Goal: Information Seeking & Learning: Learn about a topic

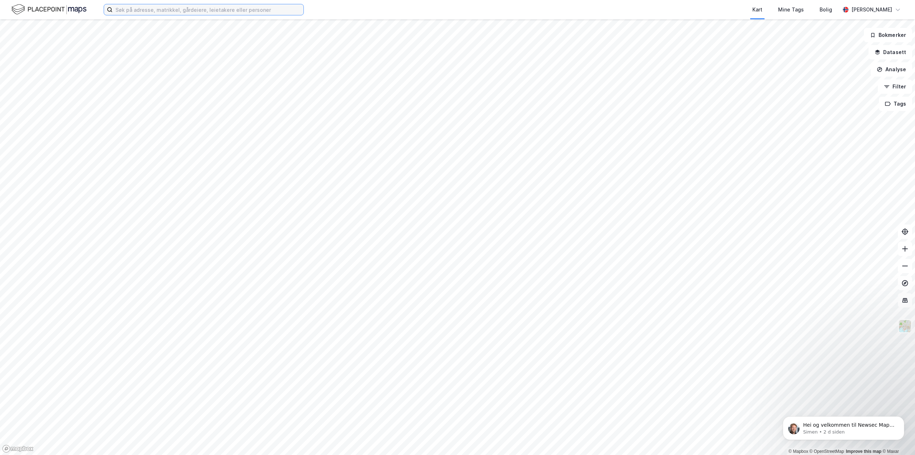
click at [172, 8] on input at bounding box center [208, 9] width 191 height 11
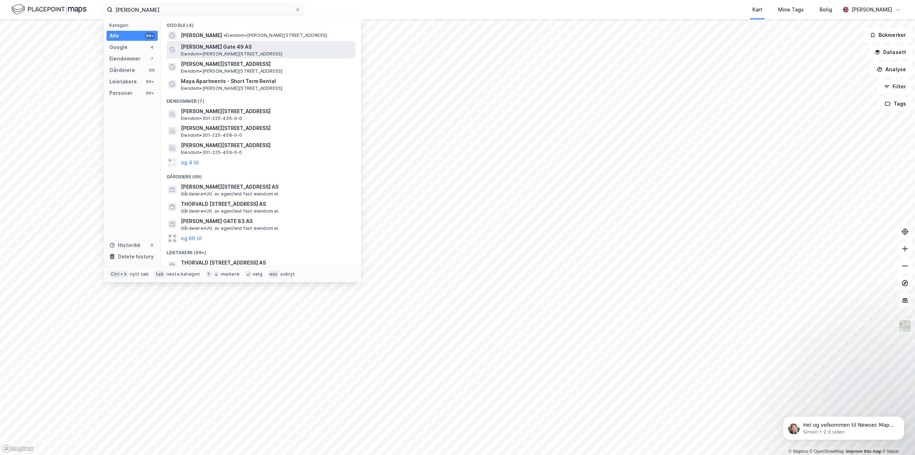
click at [265, 46] on span "[PERSON_NAME] Gate 49 AS" at bounding box center [267, 47] width 172 height 9
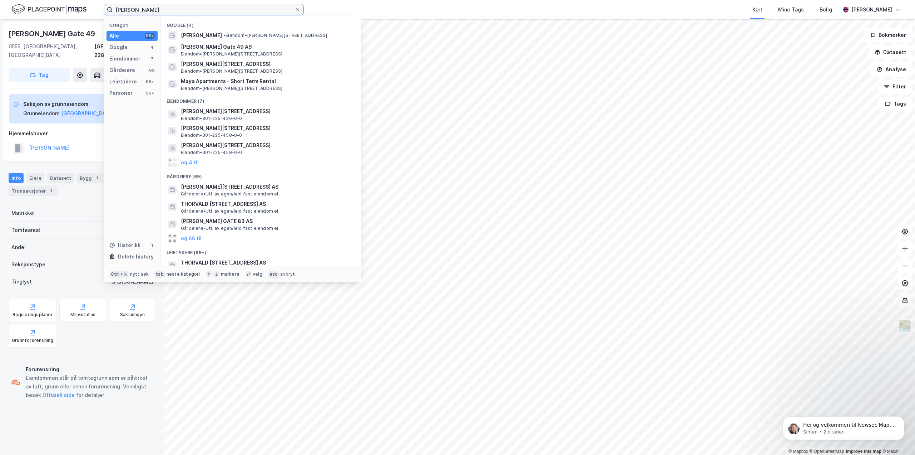
click at [186, 14] on input "Thorvald Meyer" at bounding box center [204, 9] width 182 height 11
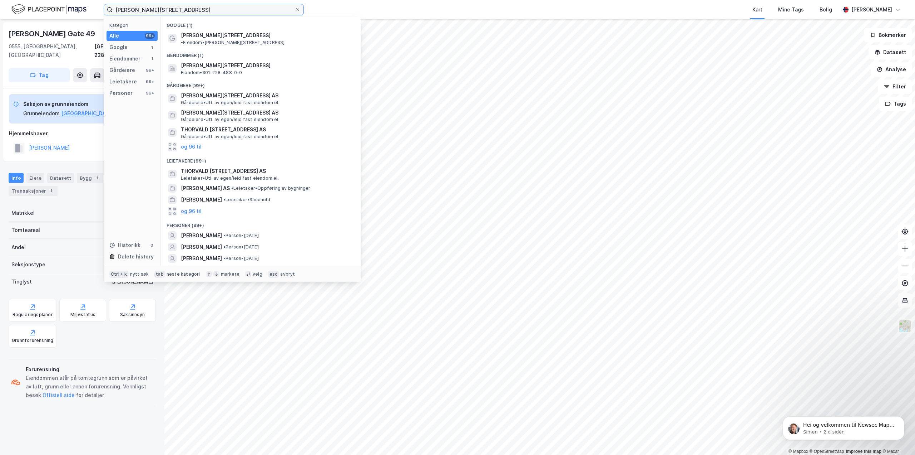
type input "[PERSON_NAME][STREET_ADDRESS]"
click at [241, 47] on div "Eiendommer (1)" at bounding box center [261, 53] width 200 height 13
click at [242, 40] on div "Thorvald Meyers gate 46 • Eiendom • Thorvald Meyers gate 46, 0552 Oslo" at bounding box center [261, 38] width 189 height 17
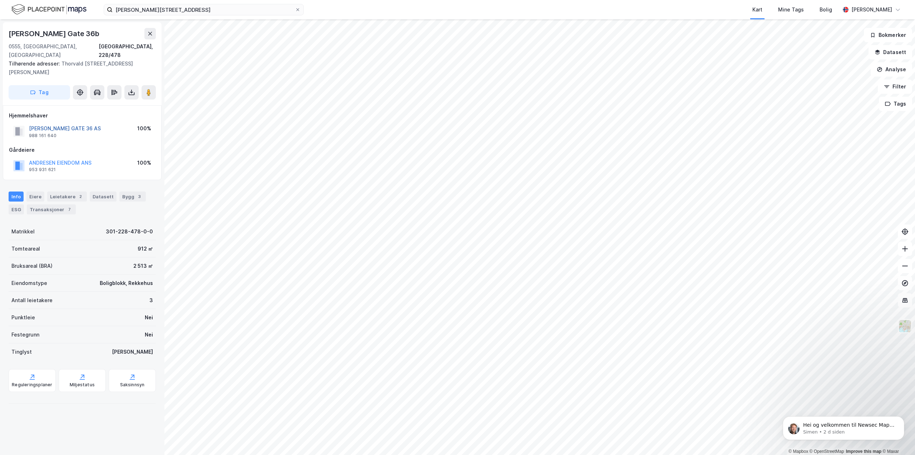
click at [0, 0] on button "THV MEYERS GATE 36 AS" at bounding box center [0, 0] width 0 height 0
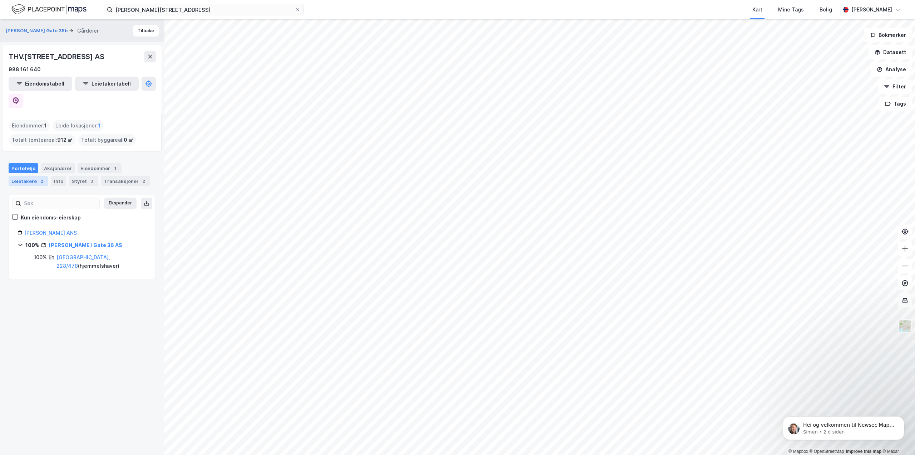
click at [35, 176] on div "Leietakere 2" at bounding box center [29, 181] width 40 height 10
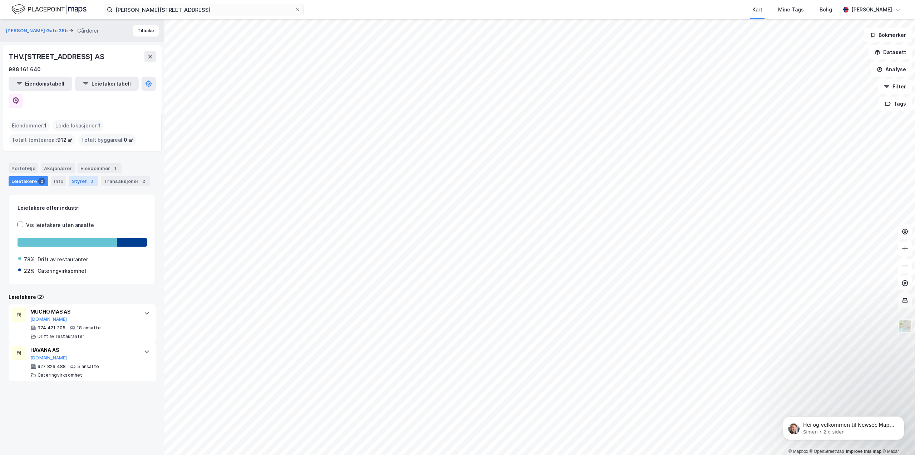
click at [84, 176] on div "Styret 3" at bounding box center [83, 181] width 29 height 10
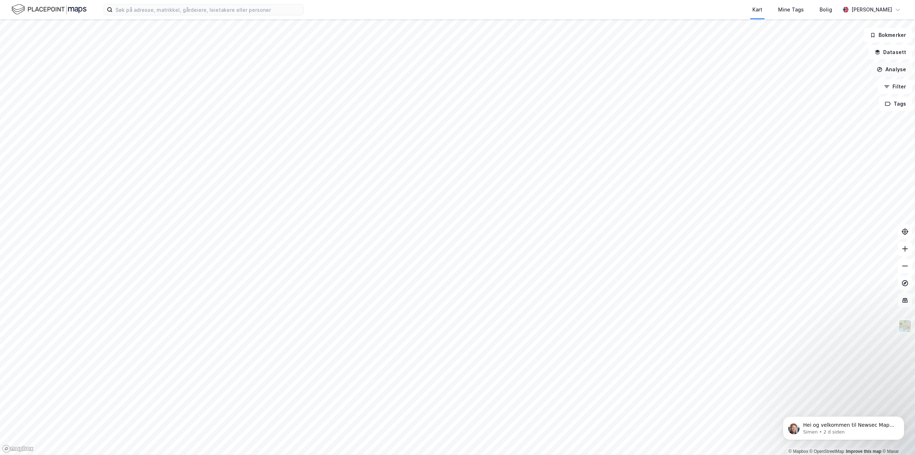
click at [896, 67] on button "Analyse" at bounding box center [891, 69] width 41 height 14
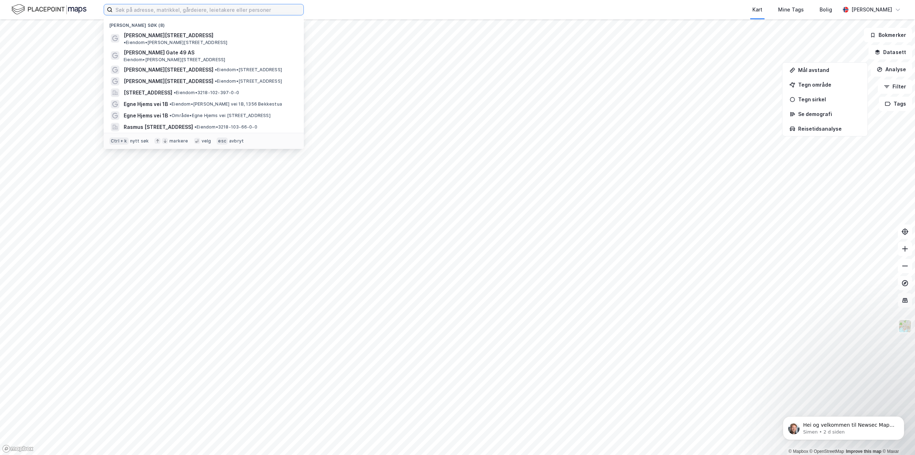
click at [131, 8] on input at bounding box center [208, 9] width 191 height 11
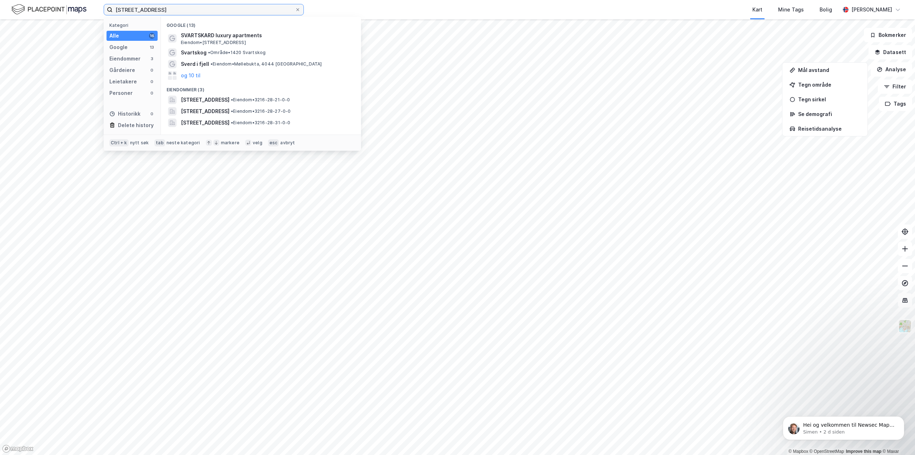
type input "[STREET_ADDRESS]"
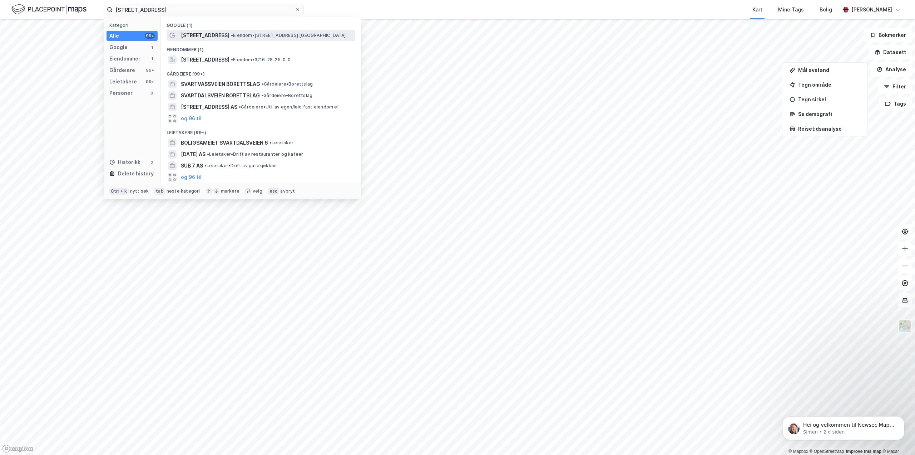
click at [265, 37] on span "• Eiendom • Svarthagsveien 7, 1543 Vestby" at bounding box center [288, 36] width 115 height 6
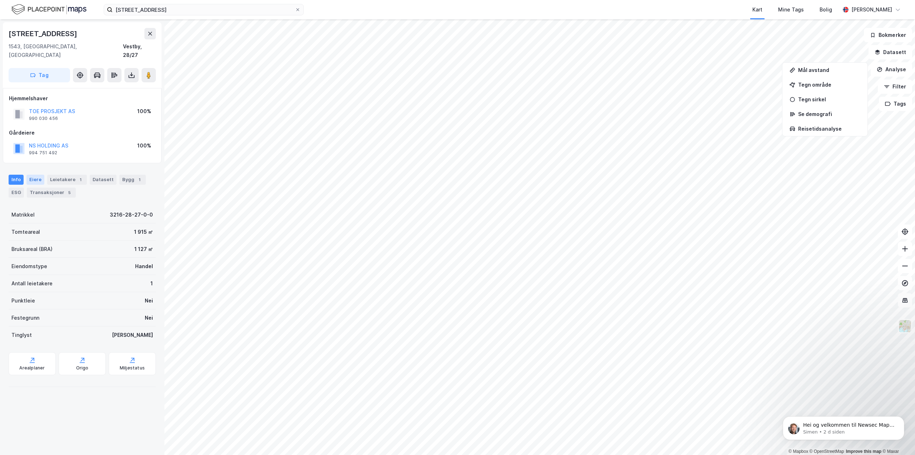
click at [33, 175] on div "Eiere" at bounding box center [35, 180] width 18 height 10
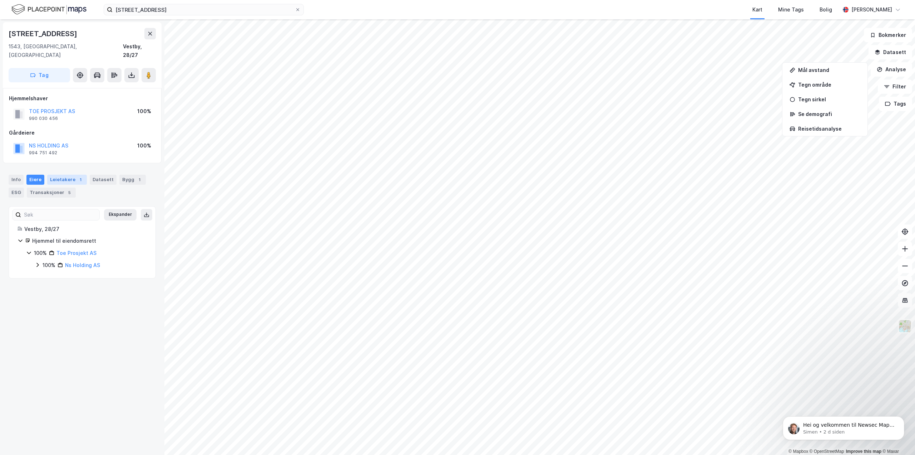
click at [70, 175] on div "Leietakere 1" at bounding box center [67, 180] width 40 height 10
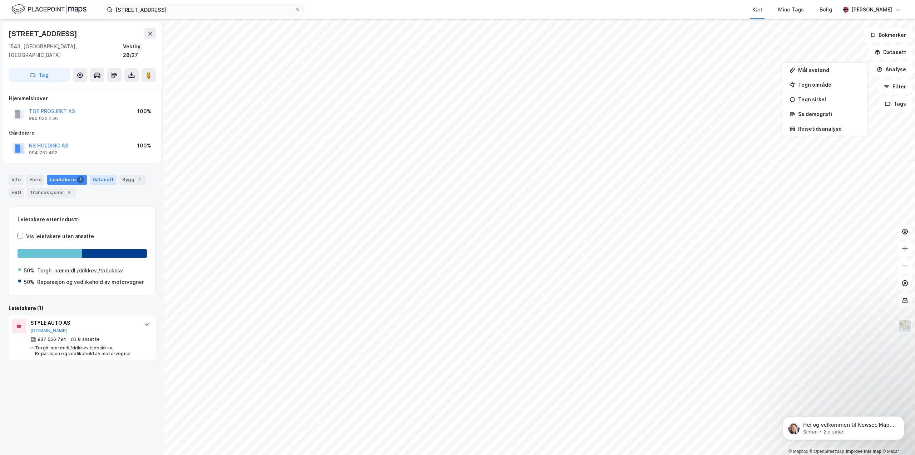
click at [98, 175] on div "Datasett" at bounding box center [103, 180] width 27 height 10
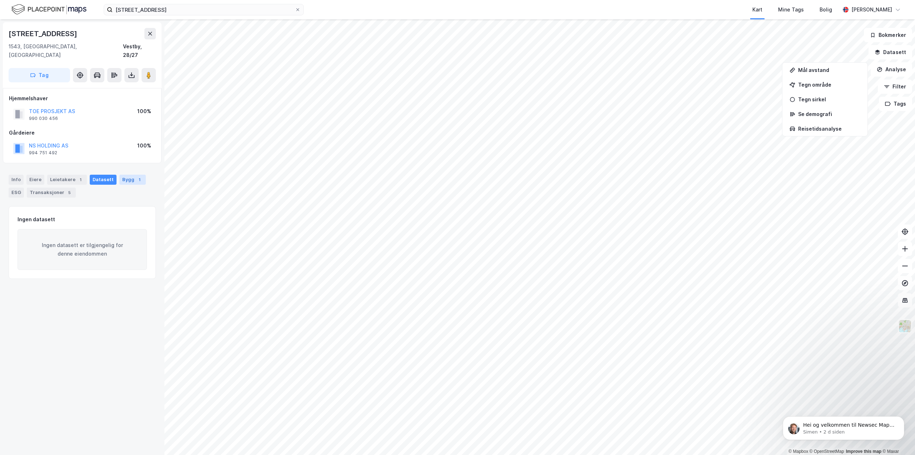
click at [126, 175] on div "Bygg 1" at bounding box center [132, 180] width 26 height 10
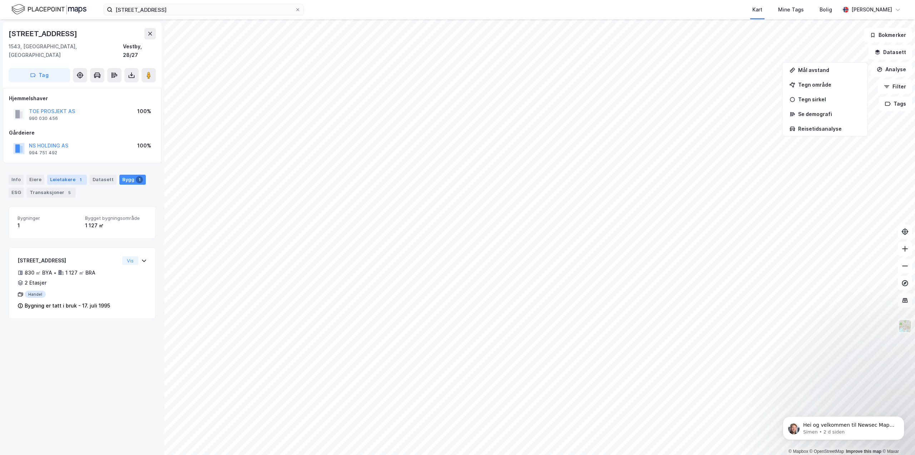
click at [63, 175] on div "Leietakere 1" at bounding box center [67, 180] width 40 height 10
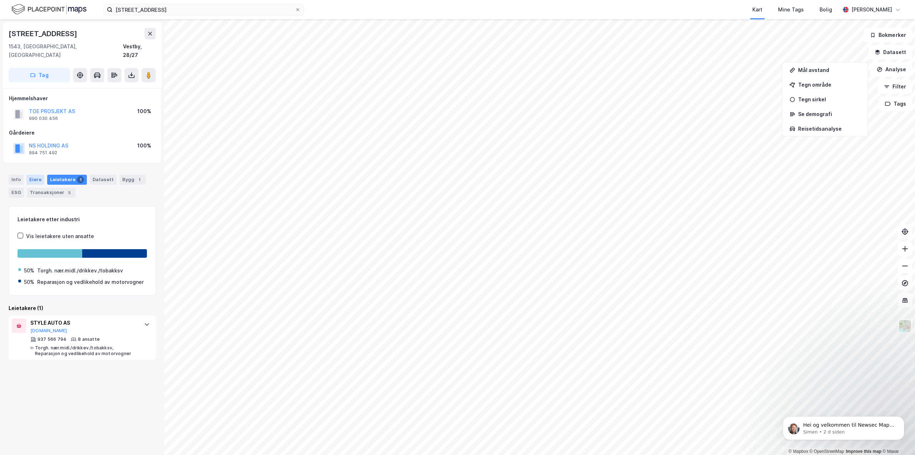
click at [30, 175] on div "Eiere" at bounding box center [35, 180] width 18 height 10
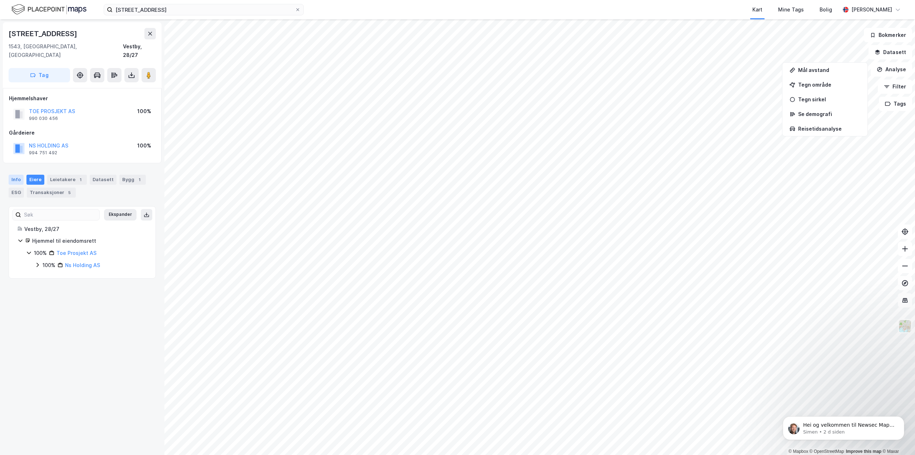
click at [16, 175] on div "Info" at bounding box center [16, 180] width 15 height 10
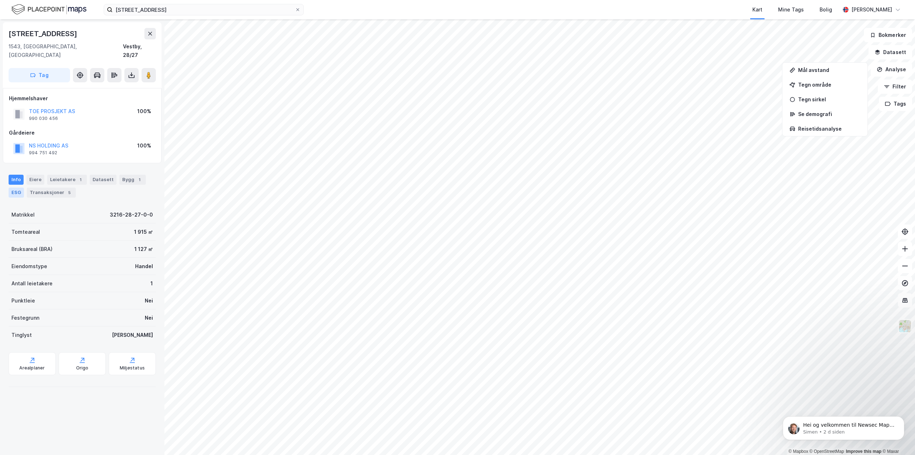
click at [21, 187] on div "ESG" at bounding box center [16, 192] width 15 height 10
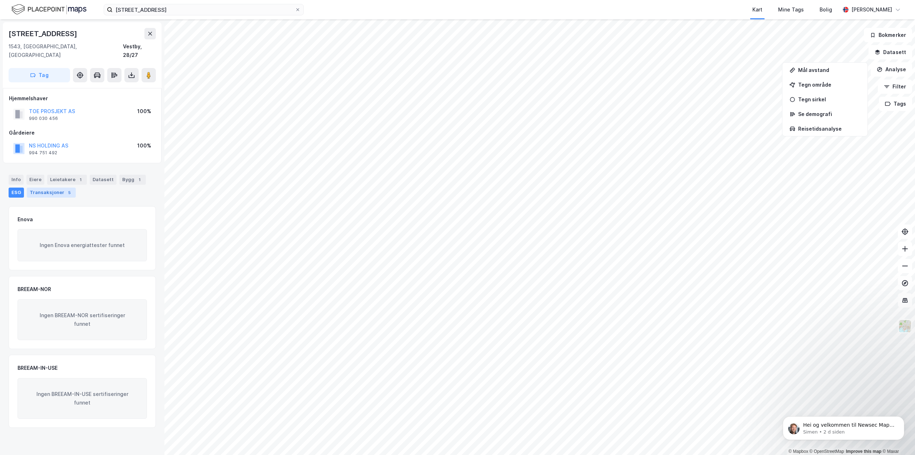
click at [38, 187] on div "Transaksjoner 5" at bounding box center [51, 192] width 49 height 10
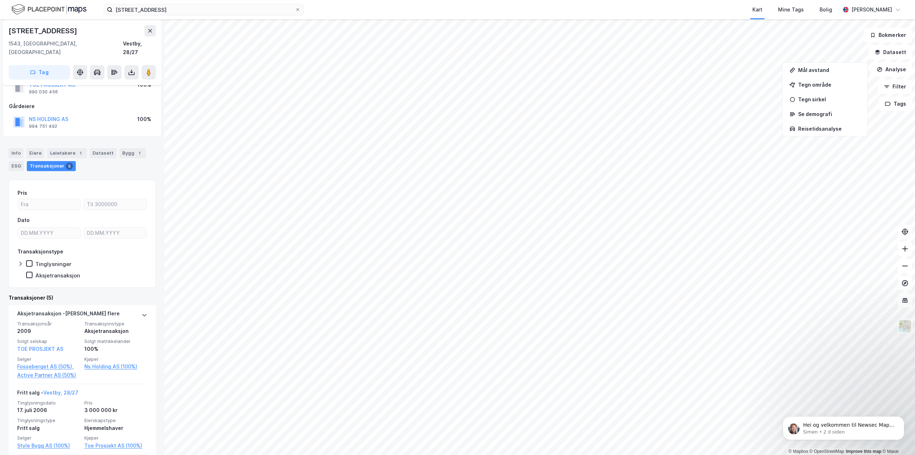
scroll to position [36, 0]
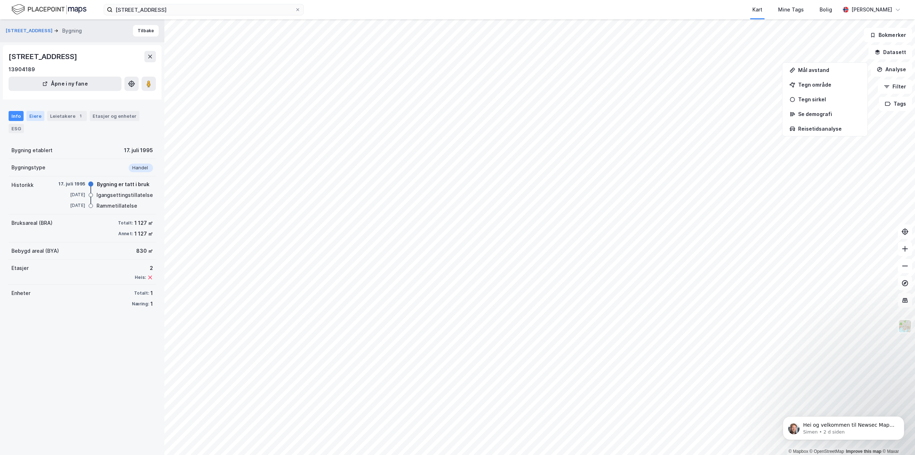
click at [38, 116] on div "Eiere" at bounding box center [35, 116] width 18 height 10
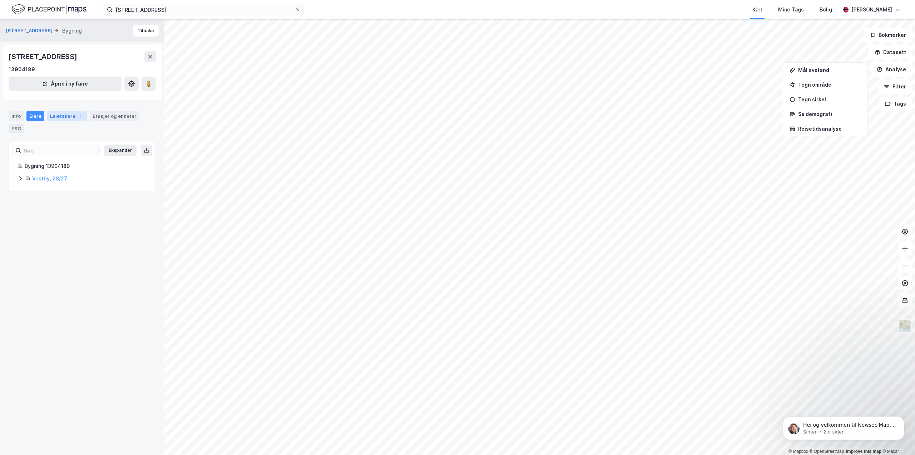
click at [60, 118] on div "Leietakere 1" at bounding box center [67, 116] width 40 height 10
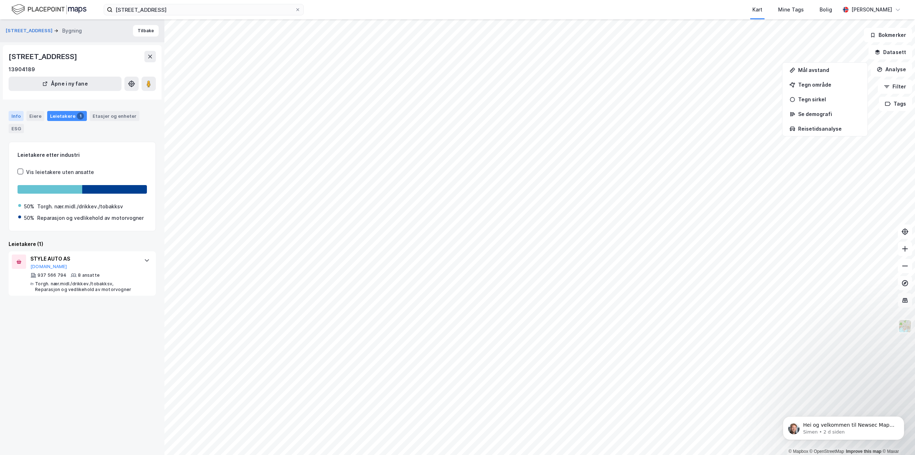
click at [12, 117] on div "Info" at bounding box center [16, 116] width 15 height 10
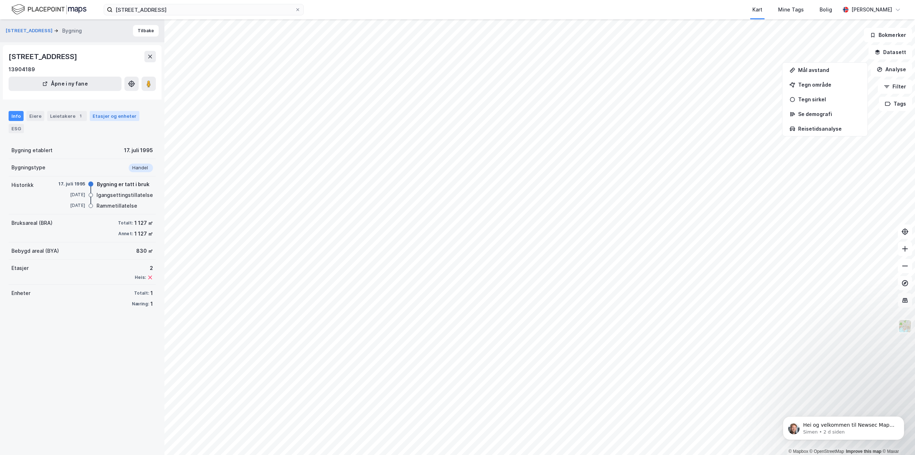
click at [107, 115] on div "Etasjer og enheter" at bounding box center [115, 116] width 44 height 6
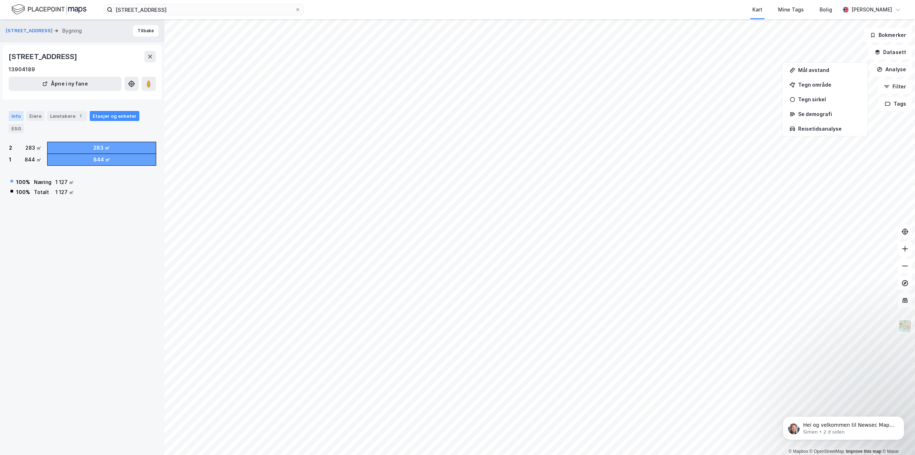
click at [15, 119] on div "Info" at bounding box center [16, 116] width 15 height 10
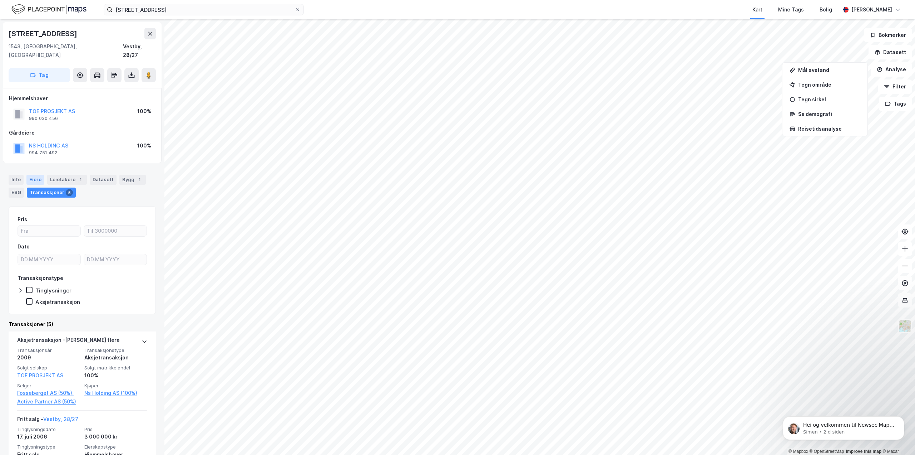
click at [33, 175] on div "Eiere" at bounding box center [35, 180] width 18 height 10
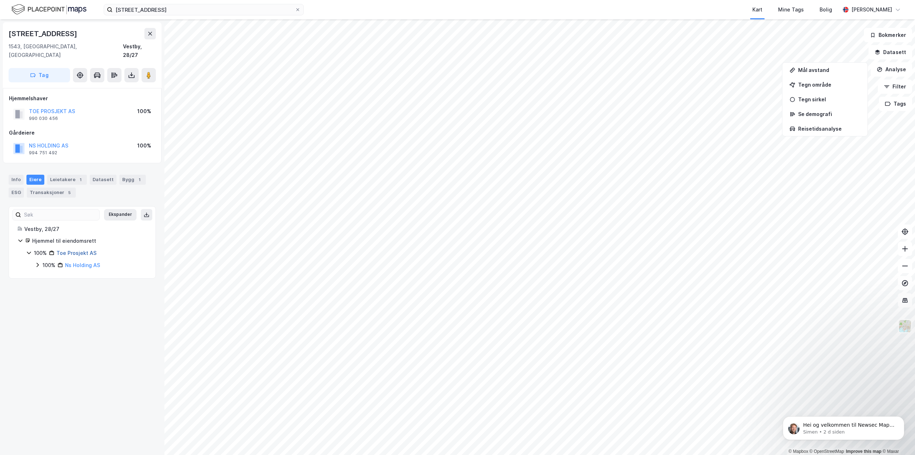
click at [68, 250] on link "Toe Prosjekt AS" at bounding box center [76, 253] width 40 height 6
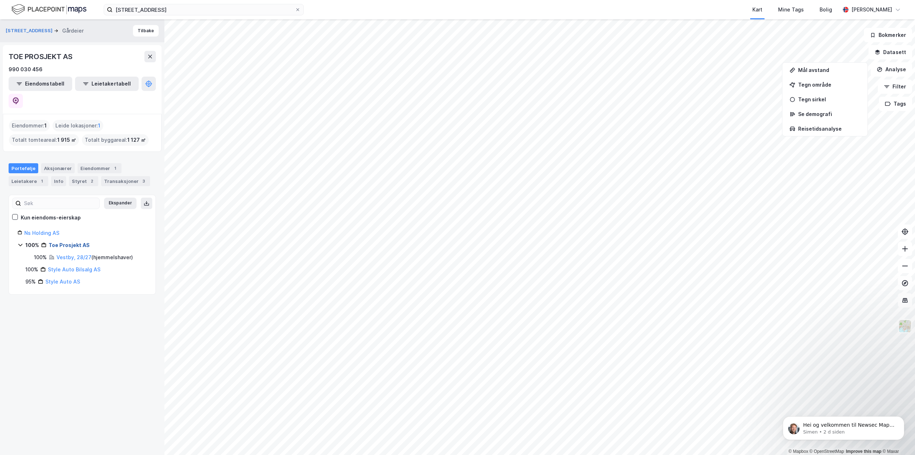
click at [73, 242] on link "Toe Prosjekt AS" at bounding box center [69, 245] width 41 height 6
click at [68, 266] on link "Style Auto Bilsalg AS" at bounding box center [74, 269] width 53 height 6
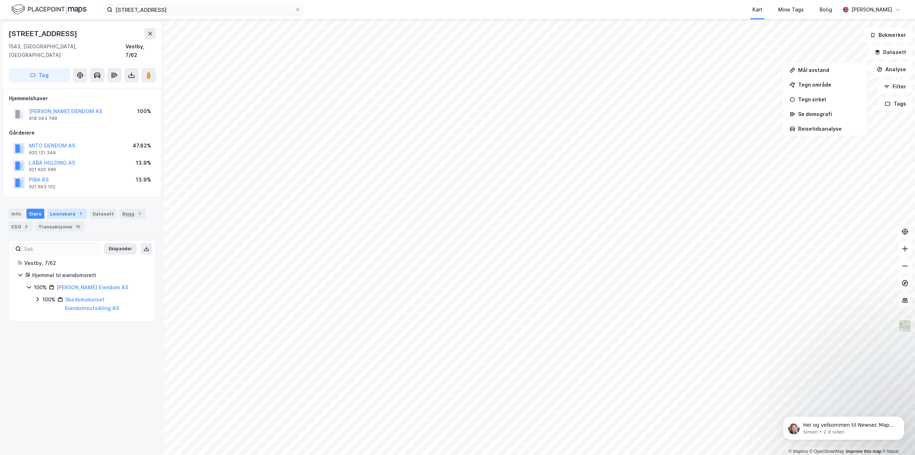
click at [62, 208] on div "Leietakere 1" at bounding box center [67, 213] width 40 height 10
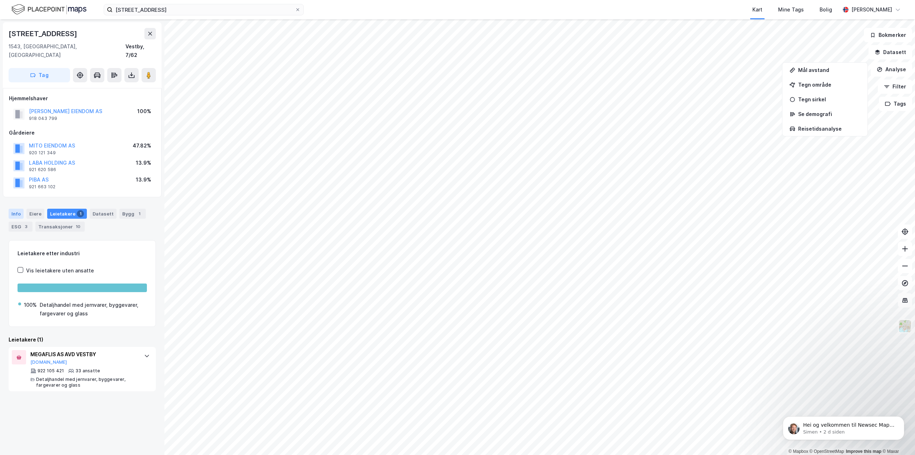
click at [16, 208] on div "Info" at bounding box center [16, 213] width 15 height 10
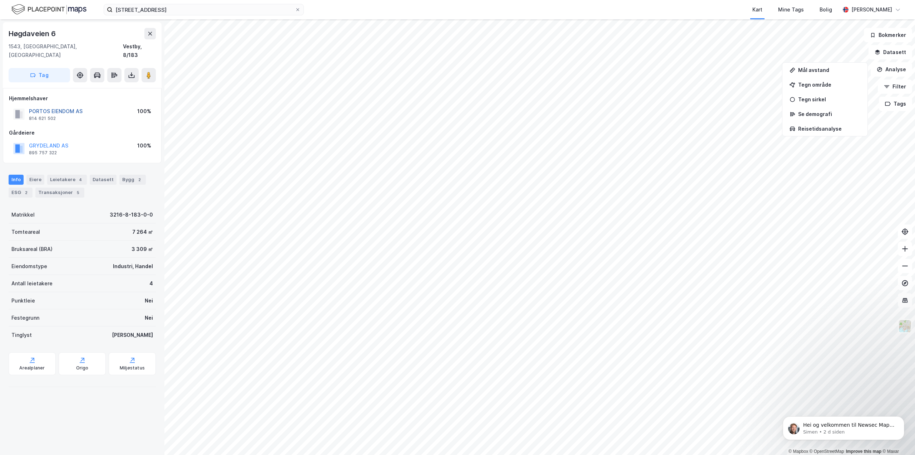
click at [0, 0] on button "PORTOS EIENDOM AS" at bounding box center [0, 0] width 0 height 0
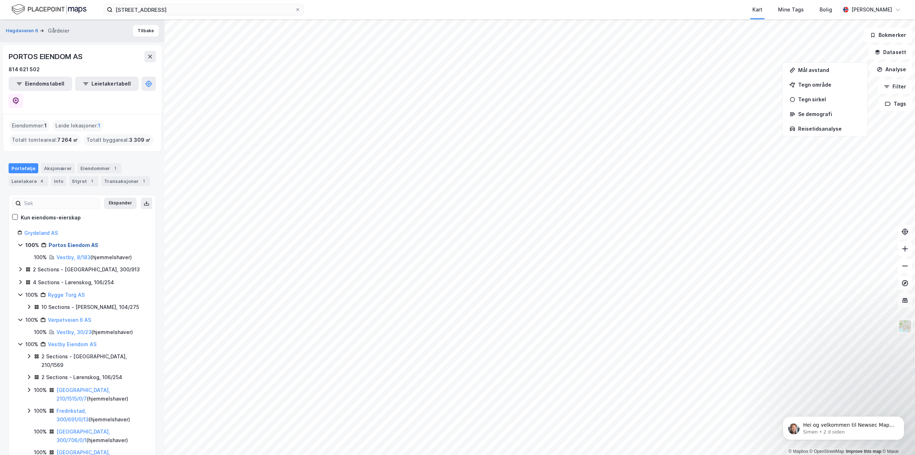
click at [87, 242] on link "Portos Eiendom AS" at bounding box center [74, 245] width 50 height 6
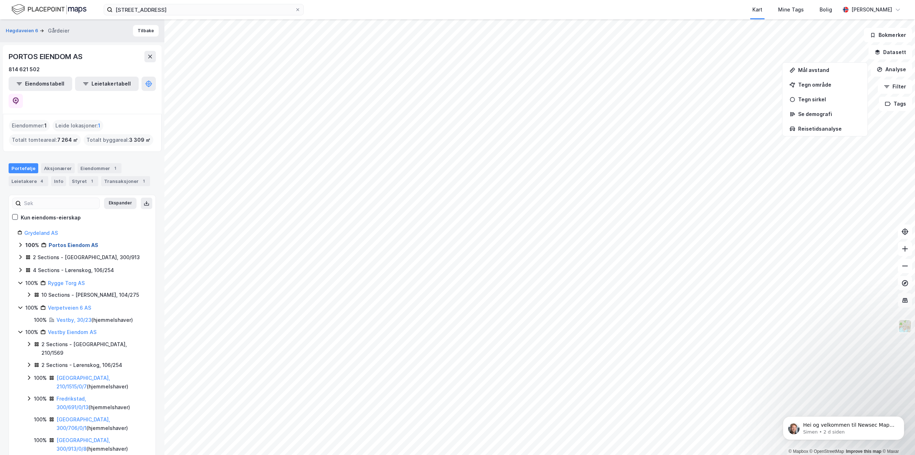
click at [89, 242] on link "Portos Eiendom AS" at bounding box center [74, 245] width 50 height 6
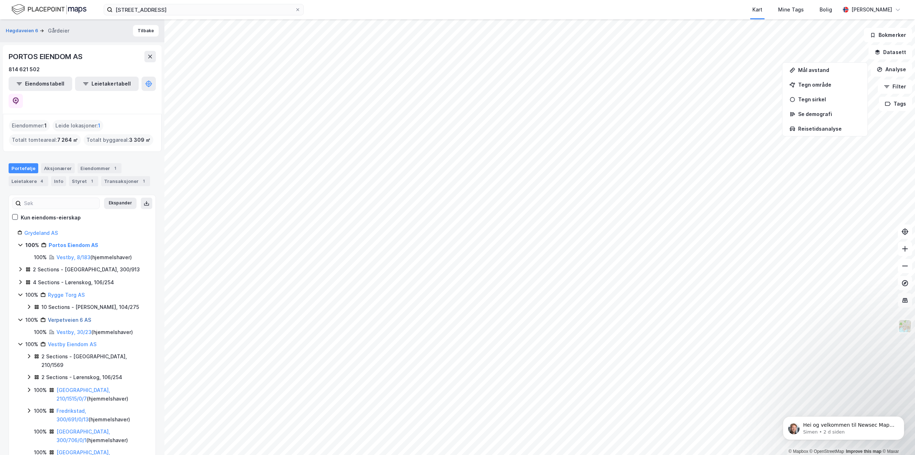
click at [60, 316] on link "Verpetveien 6 AS" at bounding box center [69, 319] width 43 height 6
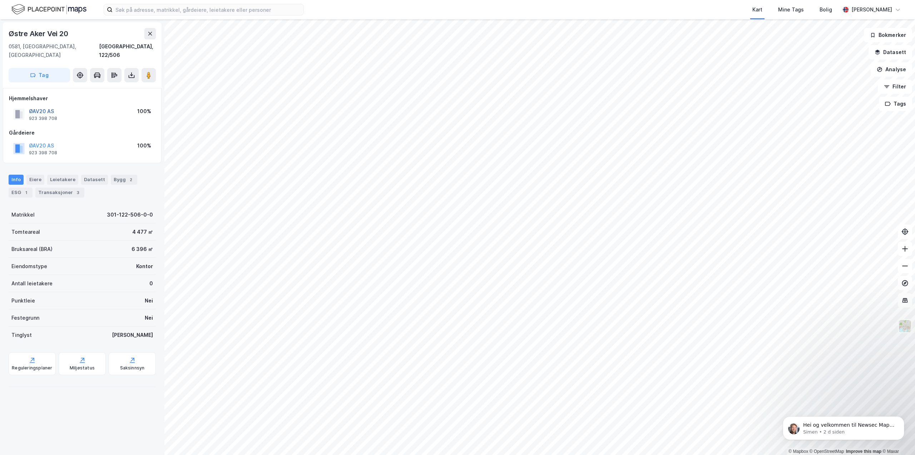
click at [0, 0] on button "ØAV20 AS" at bounding box center [0, 0] width 0 height 0
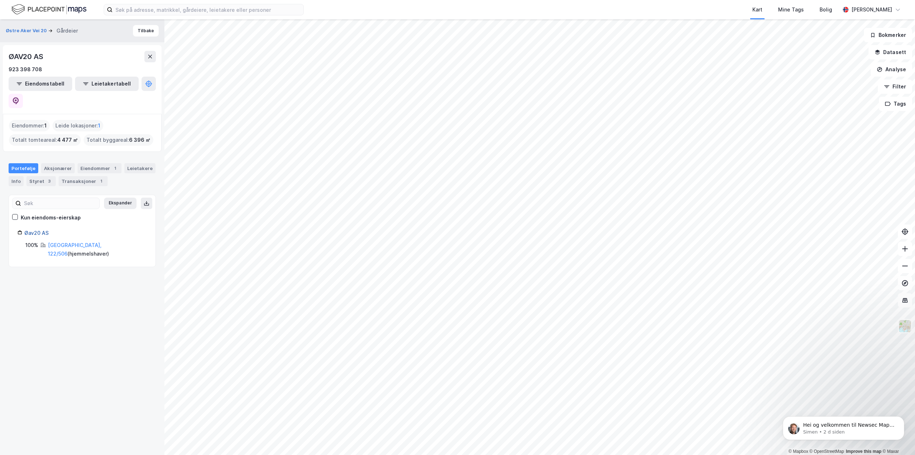
click at [40, 230] on link "Øav20 AS" at bounding box center [36, 233] width 24 height 6
click at [53, 163] on div "Aksjonærer" at bounding box center [58, 168] width 34 height 10
click at [39, 237] on div "Øav20 AS 100% International Buildings Investments" at bounding box center [82, 247] width 129 height 21
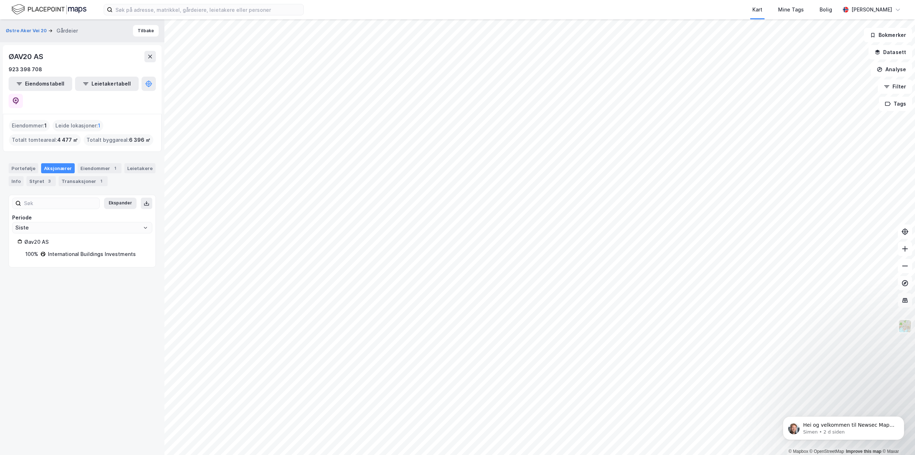
click at [39, 237] on div "Øav20 AS" at bounding box center [85, 241] width 123 height 9
click at [88, 163] on div "Eiendommer 1" at bounding box center [100, 168] width 44 height 10
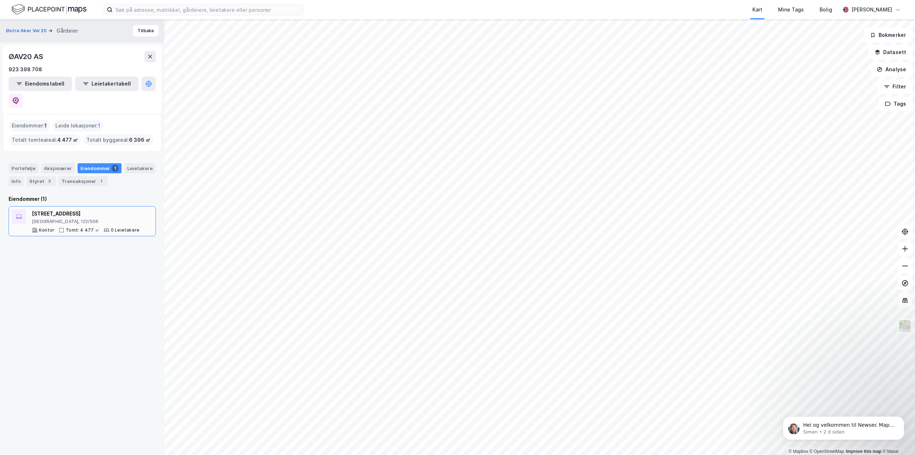
click at [63, 209] on div "Østre Aker vei 20" at bounding box center [86, 213] width 108 height 9
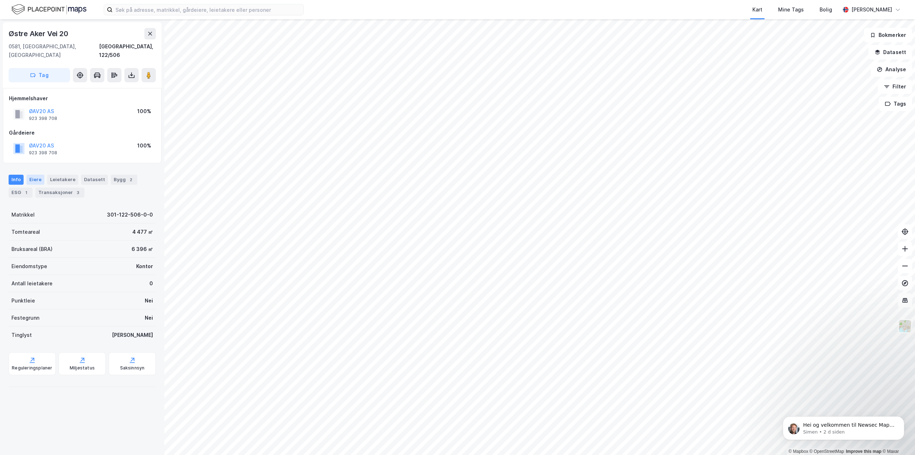
click at [37, 175] on div "Eiere" at bounding box center [35, 180] width 18 height 10
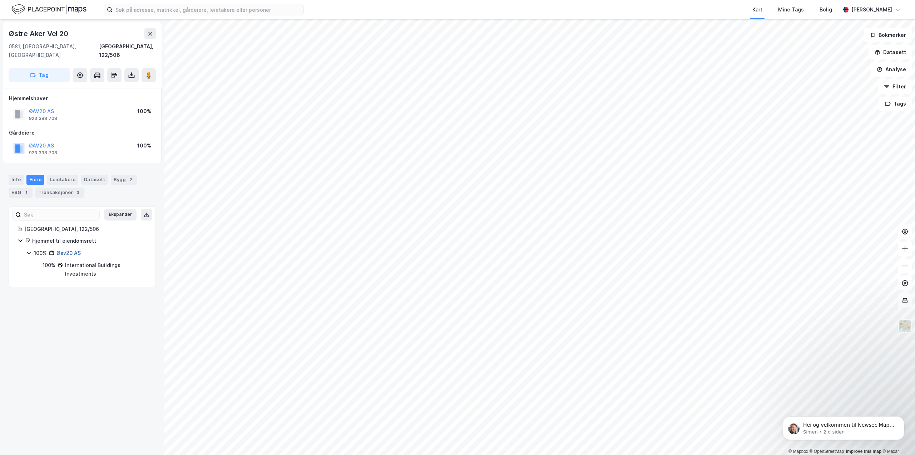
click at [64, 250] on link "Øav20 AS" at bounding box center [68, 253] width 24 height 6
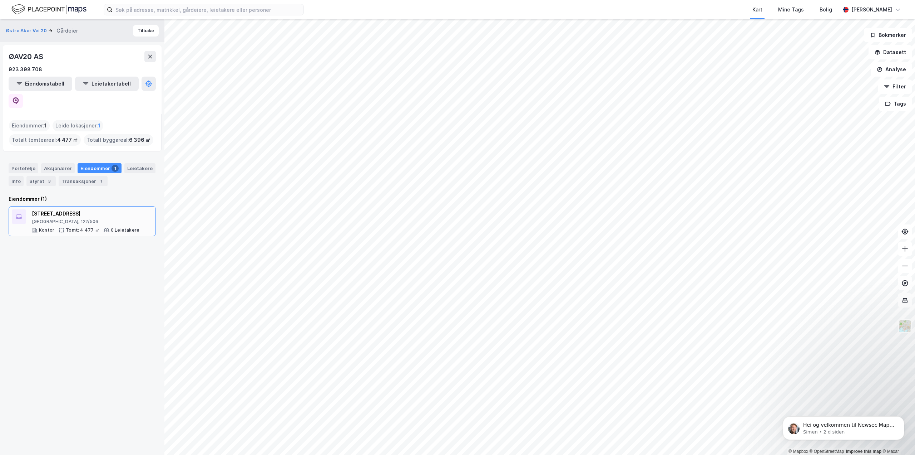
click at [56, 209] on div "Østre Aker vei 20" at bounding box center [86, 213] width 108 height 9
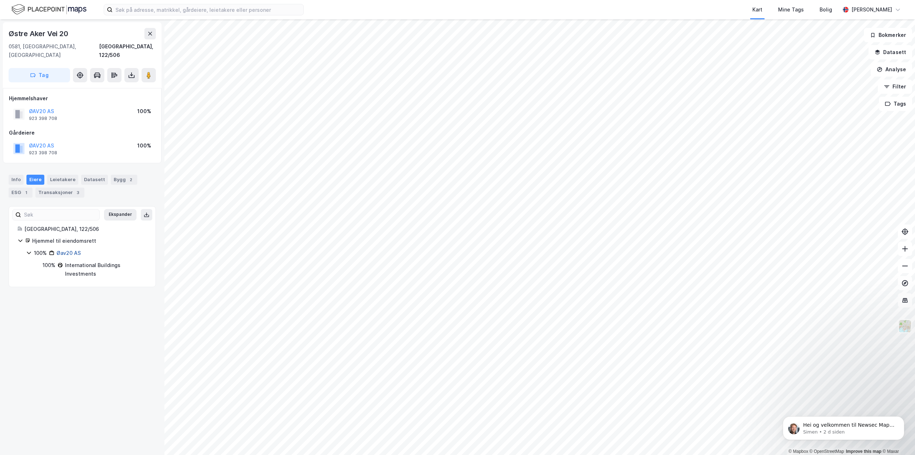
click at [65, 250] on link "Øav20 AS" at bounding box center [68, 253] width 24 height 6
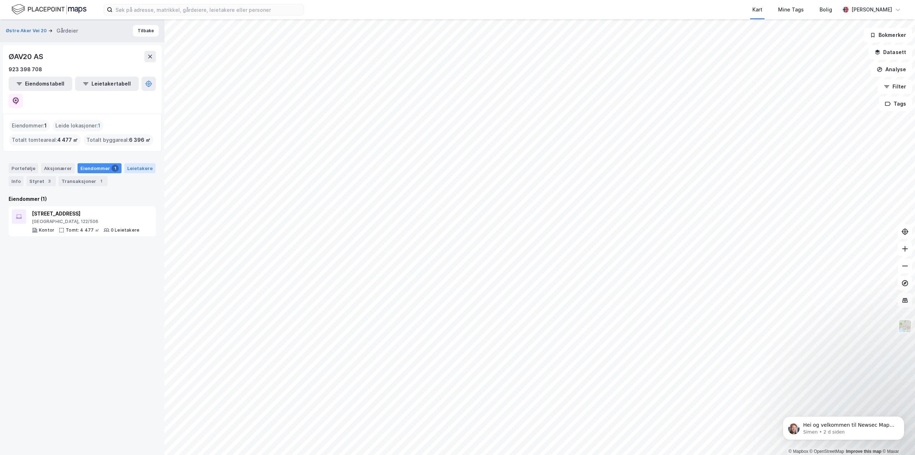
click at [128, 163] on div "Leietakere" at bounding box center [139, 168] width 31 height 10
click at [127, 163] on div "Leietakere" at bounding box center [139, 168] width 31 height 10
click at [51, 176] on div "Styret 3" at bounding box center [40, 181] width 29 height 10
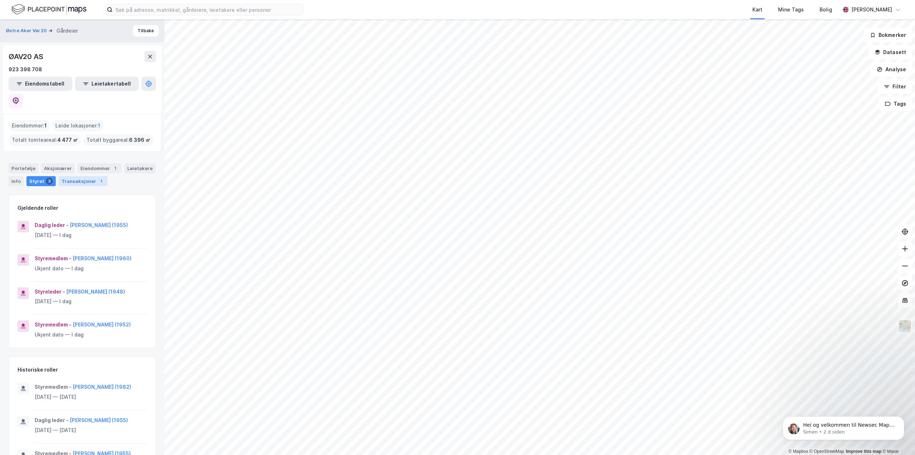
click at [69, 176] on div "Transaksjoner 1" at bounding box center [83, 181] width 49 height 10
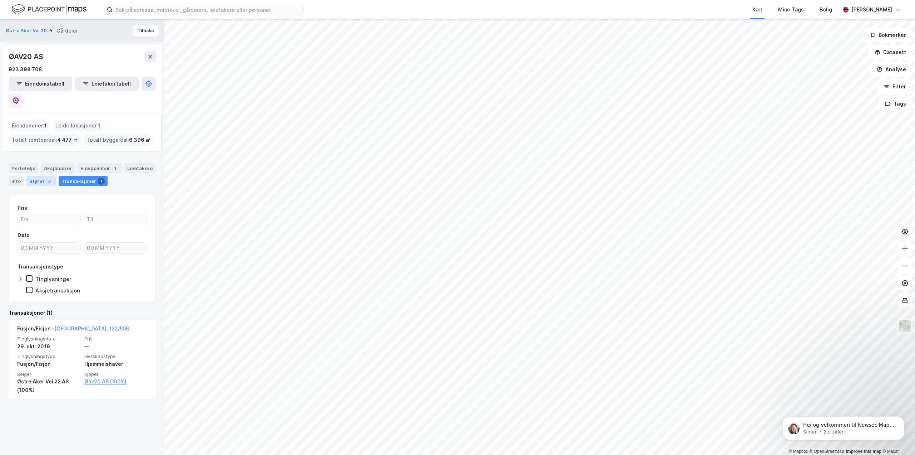
click at [48, 177] on div "3" at bounding box center [49, 180] width 7 height 7
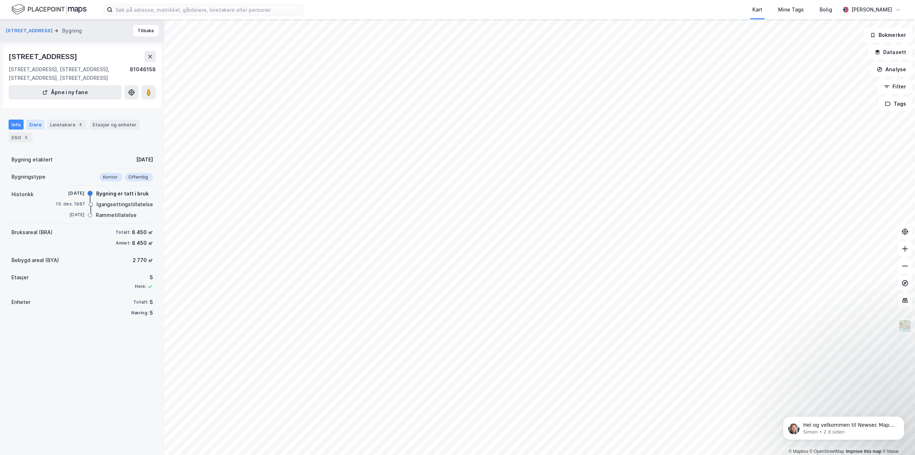
click at [31, 121] on div "Eiere" at bounding box center [35, 124] width 18 height 10
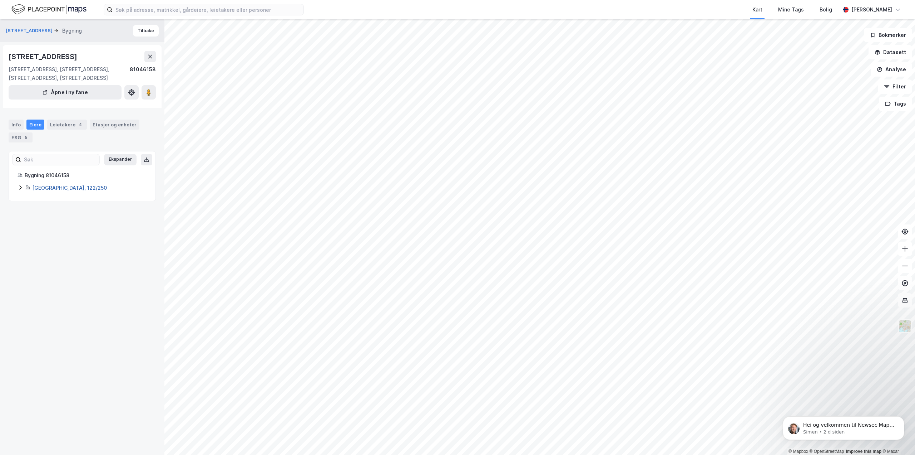
click at [46, 185] on link "Oslo, 122/250" at bounding box center [69, 188] width 75 height 6
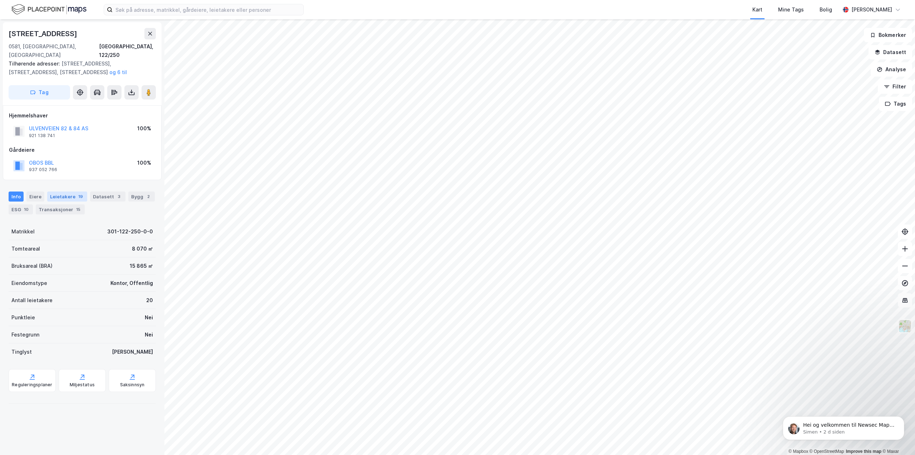
click at [49, 191] on div "Leietakere 19" at bounding box center [67, 196] width 40 height 10
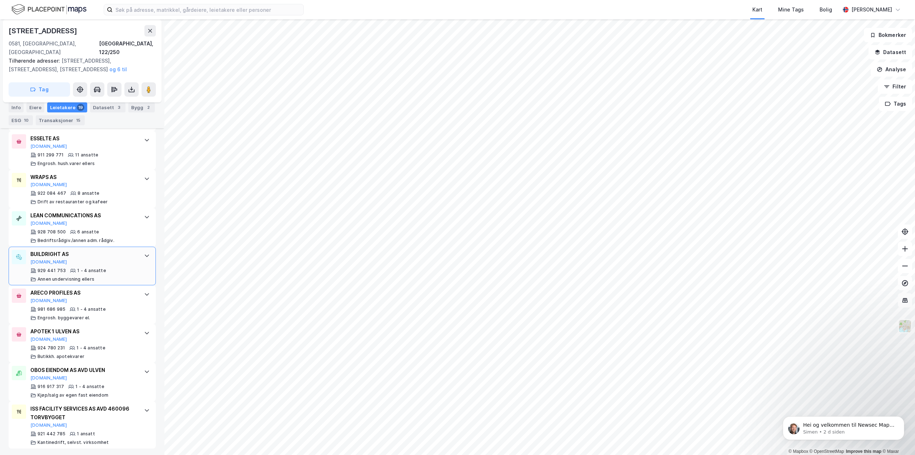
scroll to position [657, 0]
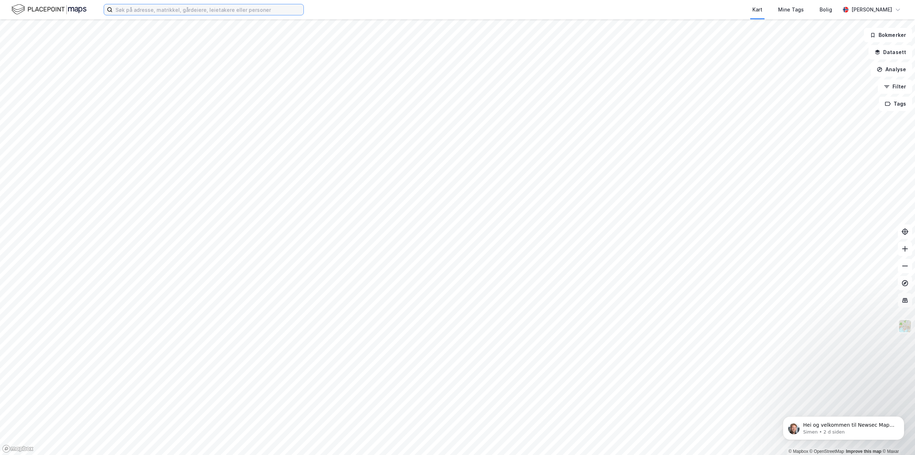
click at [171, 13] on input at bounding box center [208, 9] width 191 height 11
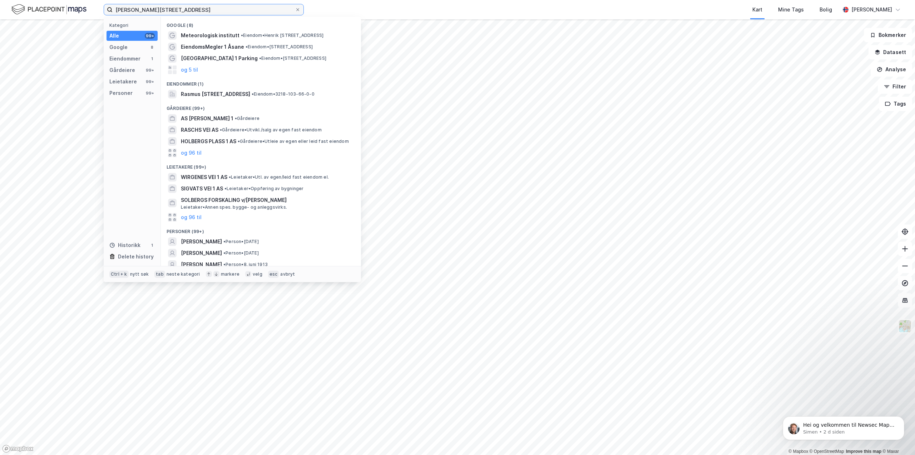
click at [210, 12] on input "[PERSON_NAME][STREET_ADDRESS]" at bounding box center [204, 9] width 182 height 11
drag, startPoint x: 210, startPoint y: 12, endPoint x: 181, endPoint y: 13, distance: 29.0
click at [181, 13] on input "[PERSON_NAME][STREET_ADDRESS]" at bounding box center [204, 9] width 182 height 11
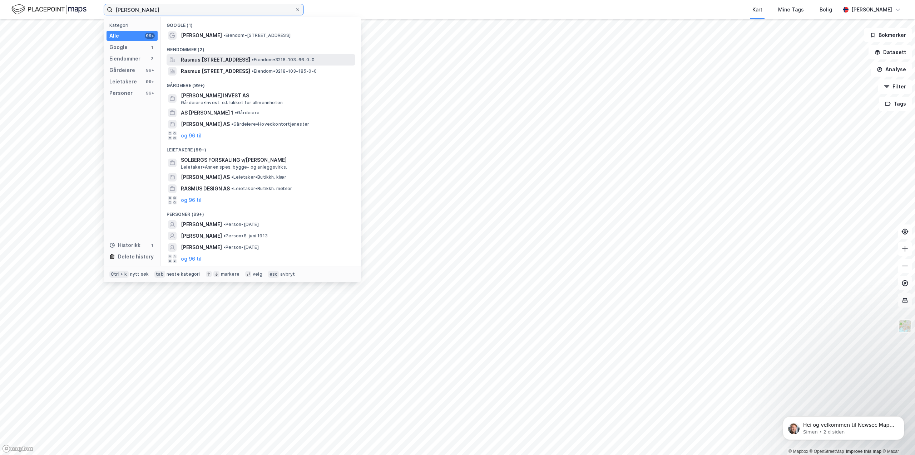
type input "[PERSON_NAME]"
click at [236, 62] on span "Rasmus [STREET_ADDRESS]" at bounding box center [215, 59] width 69 height 9
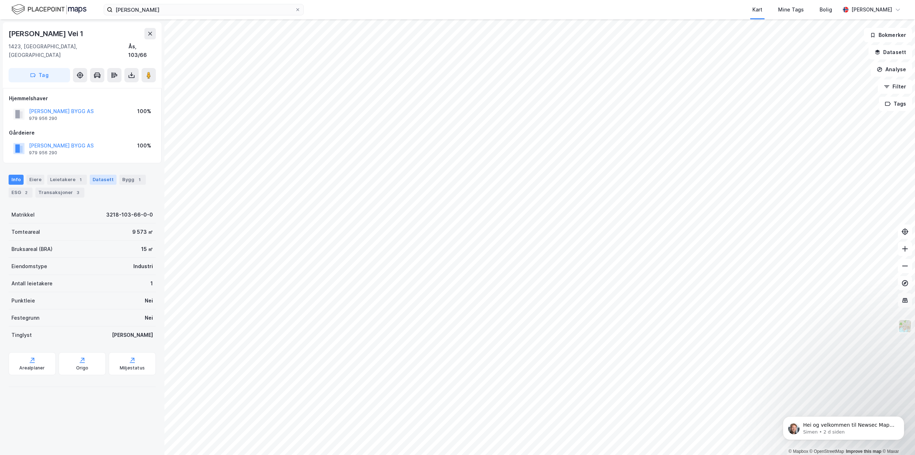
click at [100, 175] on div "Datasett" at bounding box center [103, 180] width 27 height 10
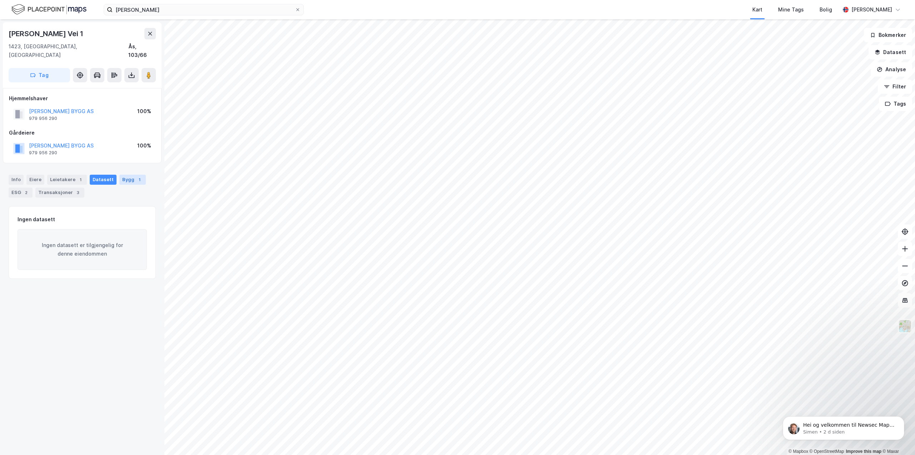
click at [129, 175] on div "Bygg 1" at bounding box center [132, 180] width 26 height 10
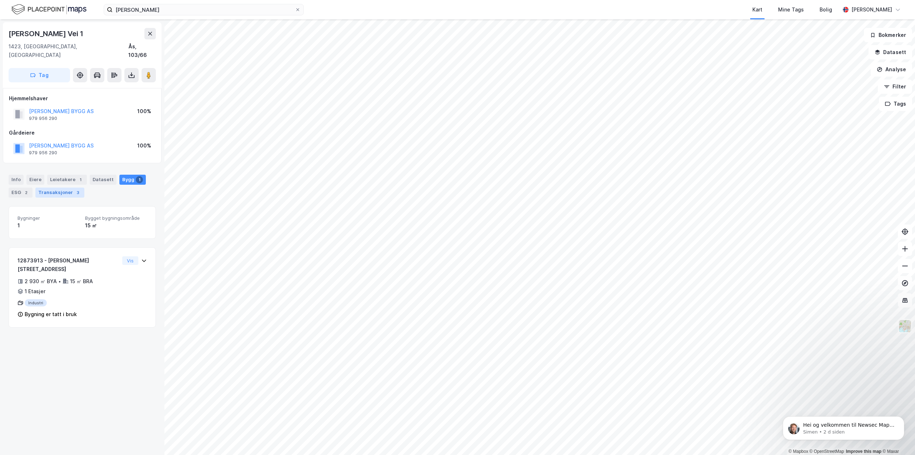
click at [76, 189] on div "3" at bounding box center [77, 192] width 7 height 7
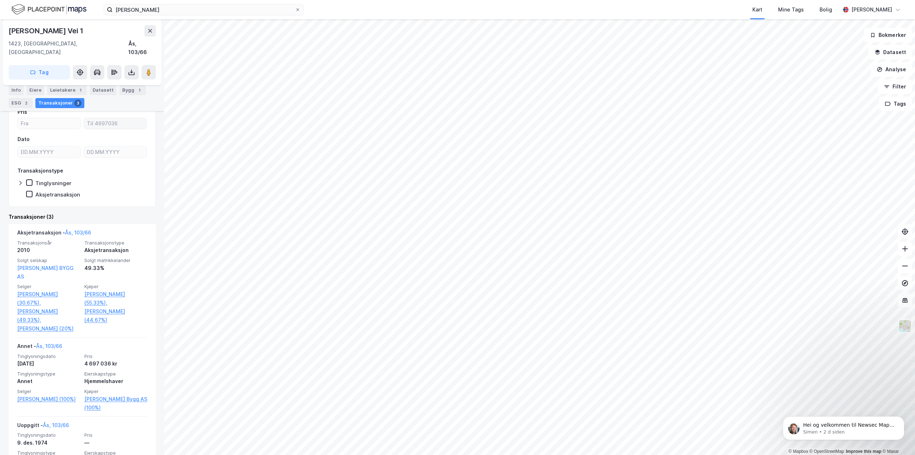
scroll to position [122, 0]
